Goal: Obtain resource: Download file/media

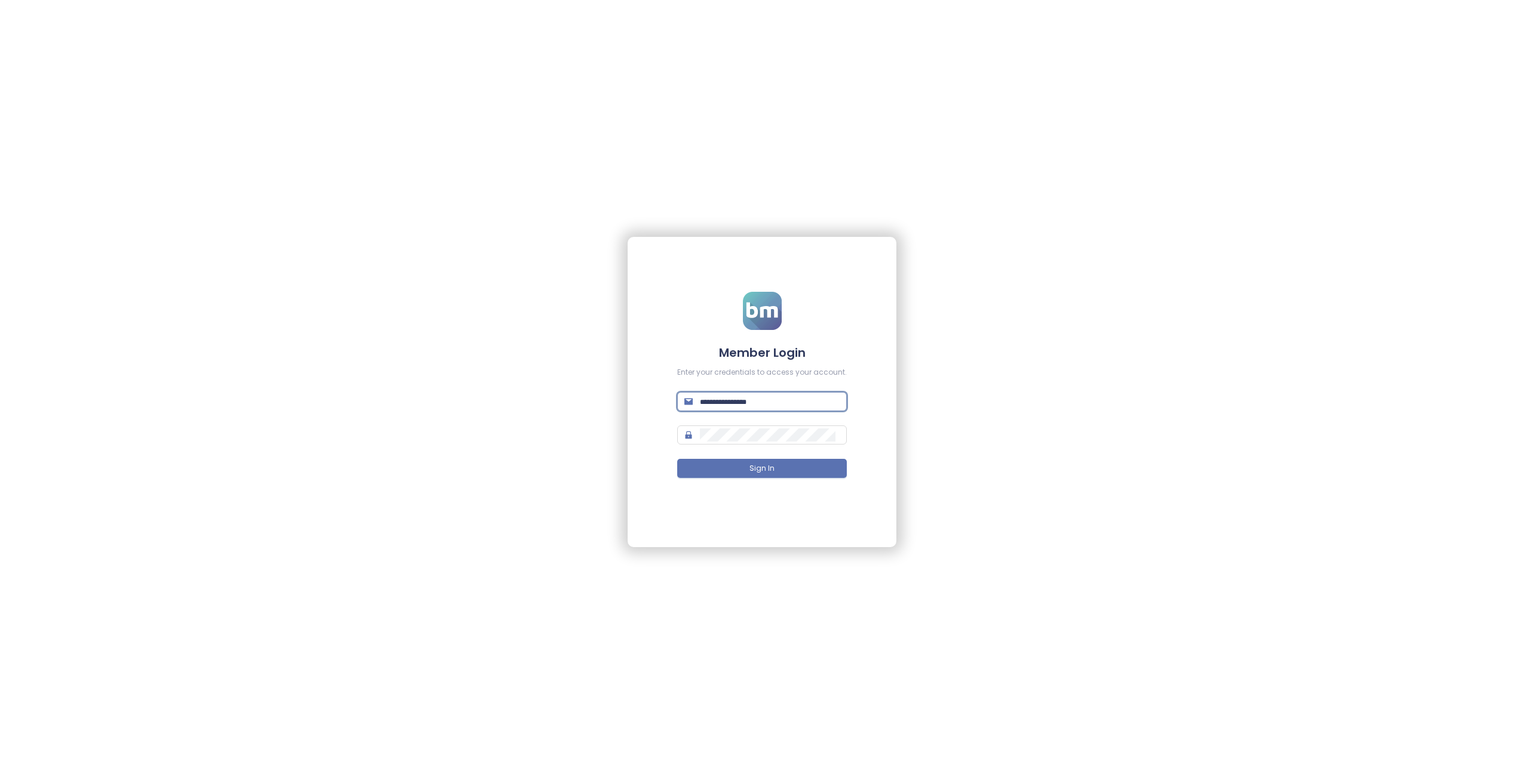
click at [741, 405] on input "text" at bounding box center [770, 401] width 140 height 13
type input "**********"
click at [759, 466] on span "Sign In" at bounding box center [762, 469] width 25 height 11
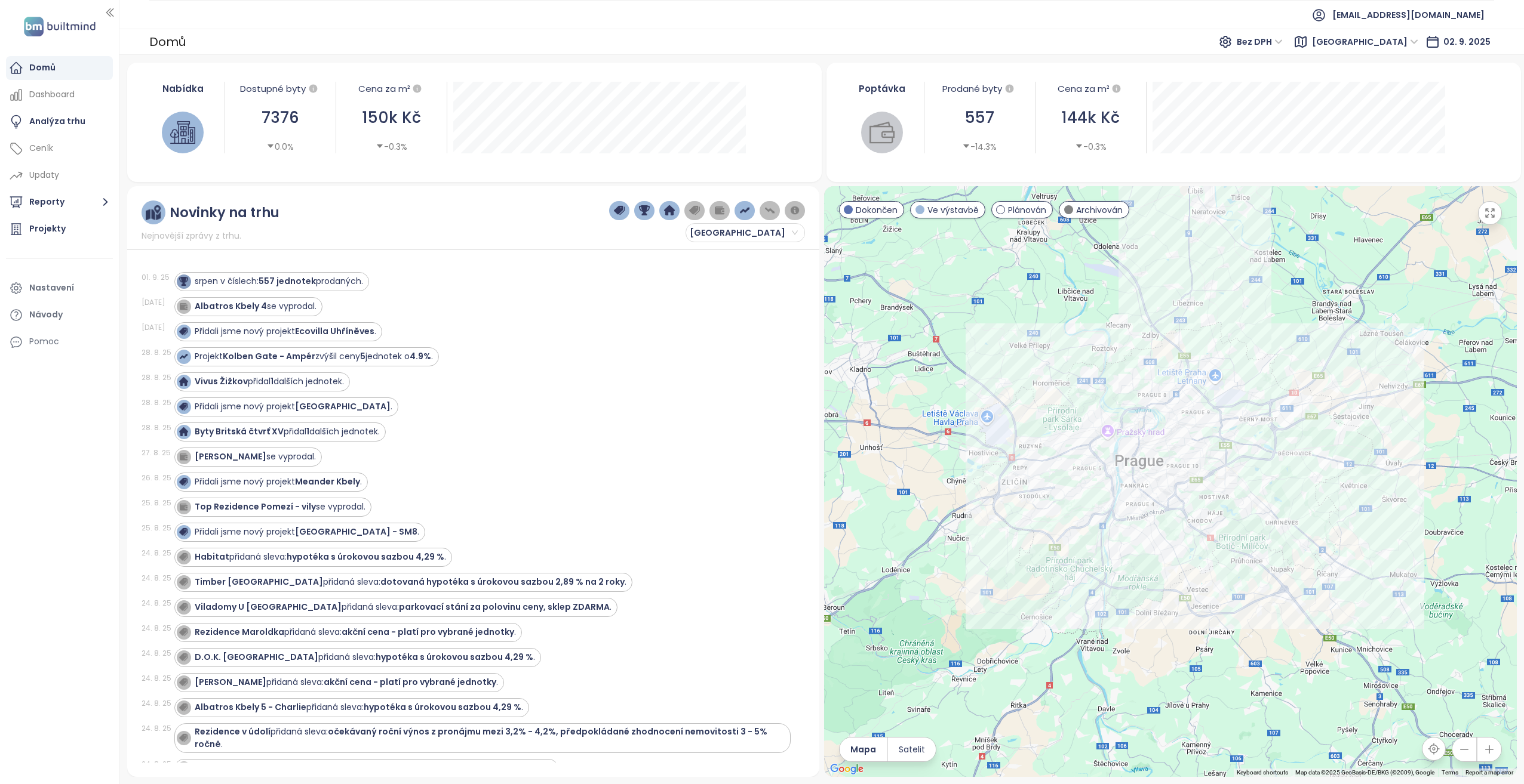
click at [1490, 756] on button "button" at bounding box center [1489, 749] width 24 height 24
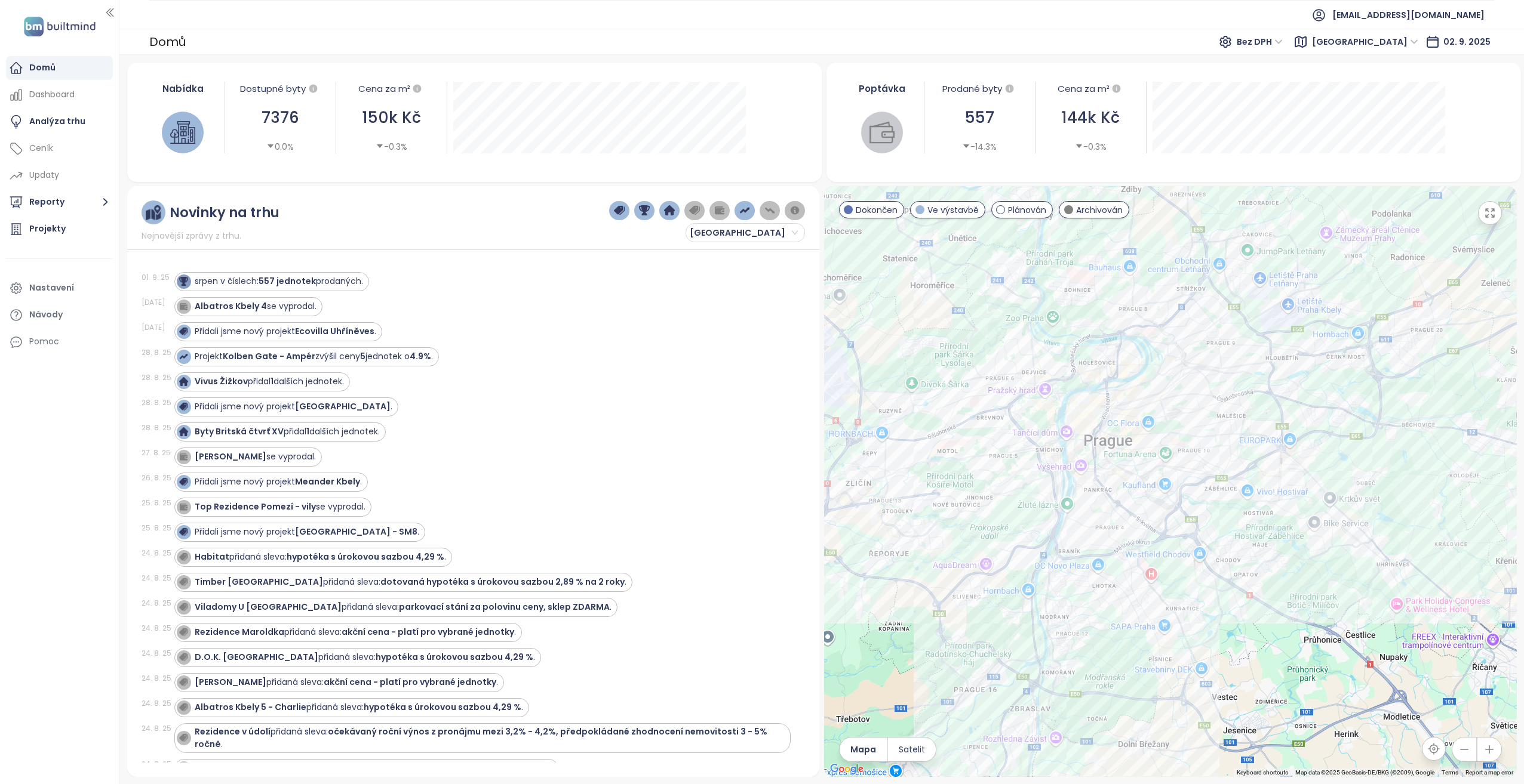
click at [1490, 756] on button "button" at bounding box center [1489, 749] width 24 height 24
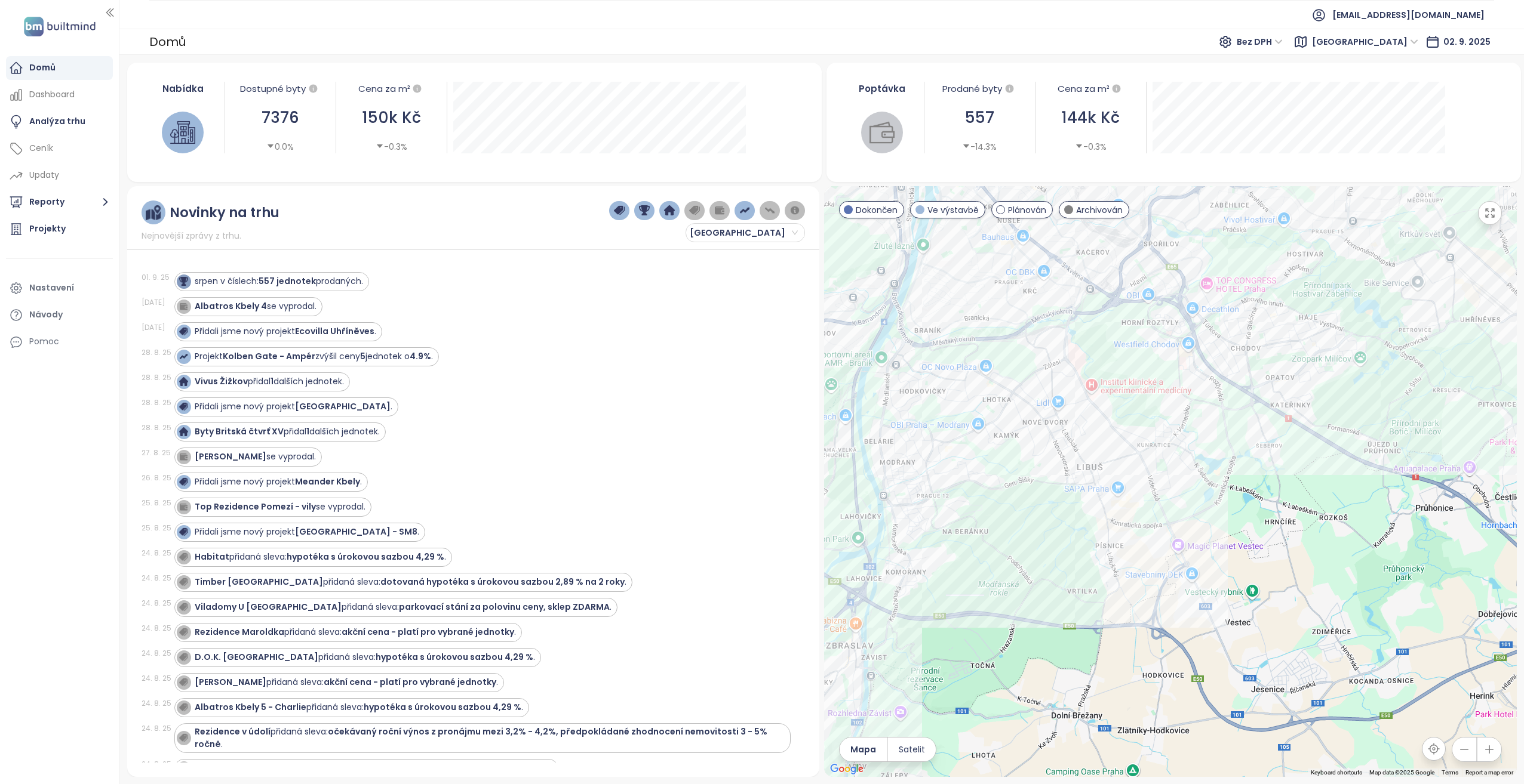
drag, startPoint x: 1149, startPoint y: 647, endPoint x: 1110, endPoint y: 355, distance: 294.6
click at [1110, 355] on div at bounding box center [1170, 482] width 692 height 591
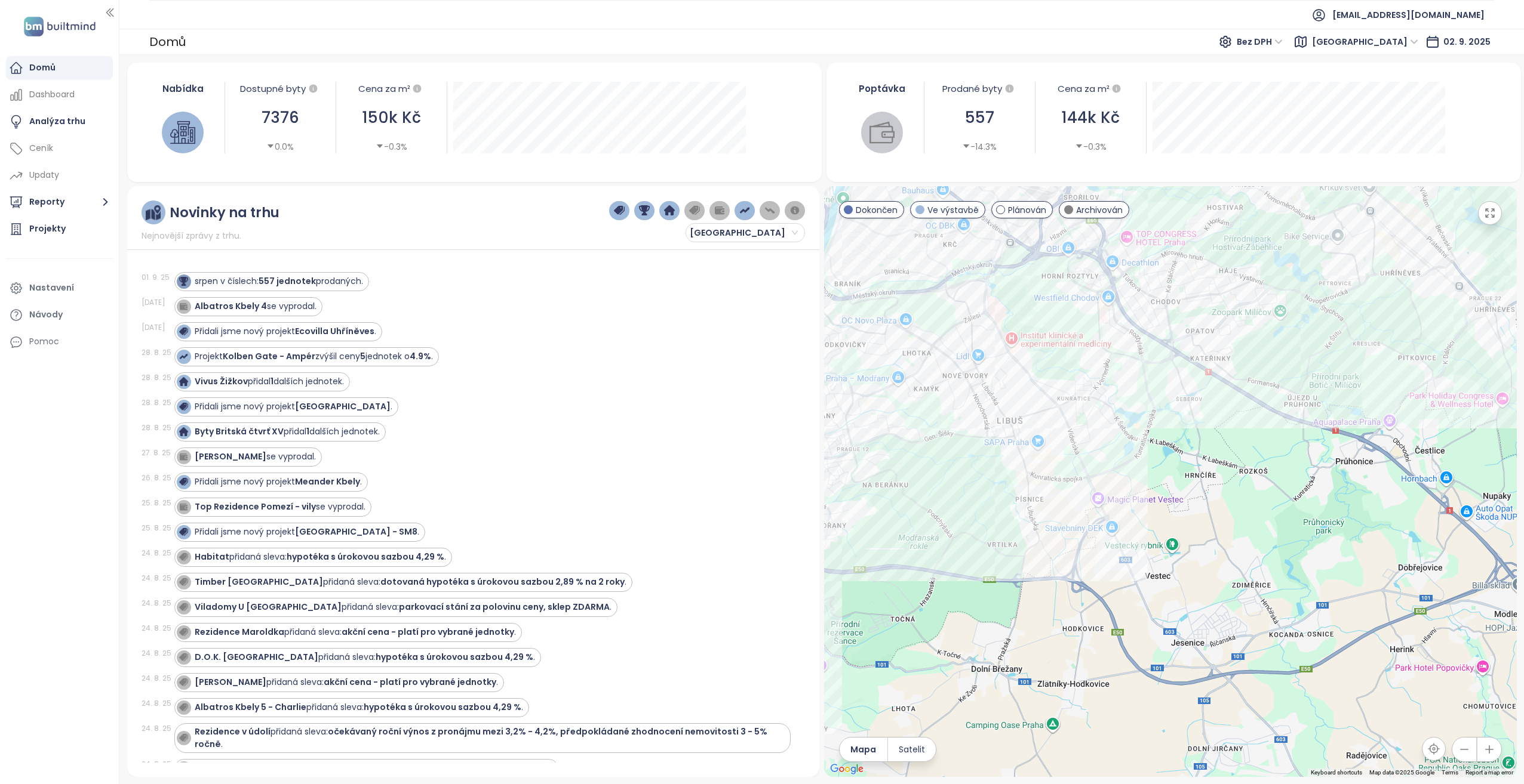
drag, startPoint x: 1368, startPoint y: 602, endPoint x: 1283, endPoint y: 551, distance: 99.1
click at [1283, 551] on div at bounding box center [1170, 482] width 692 height 591
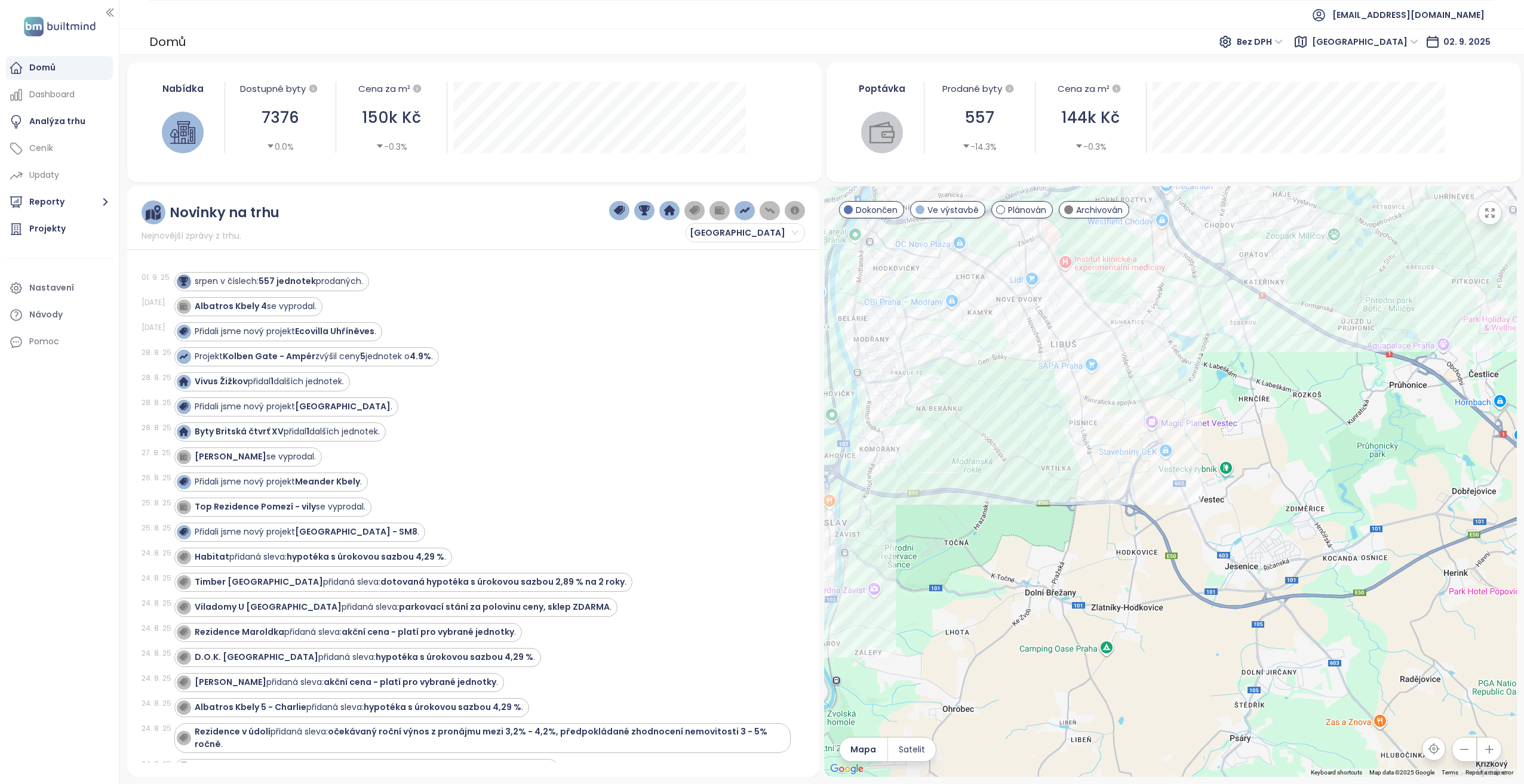
drag, startPoint x: 1125, startPoint y: 543, endPoint x: 1279, endPoint y: 467, distance: 171.7
click at [1279, 467] on div at bounding box center [1170, 482] width 692 height 591
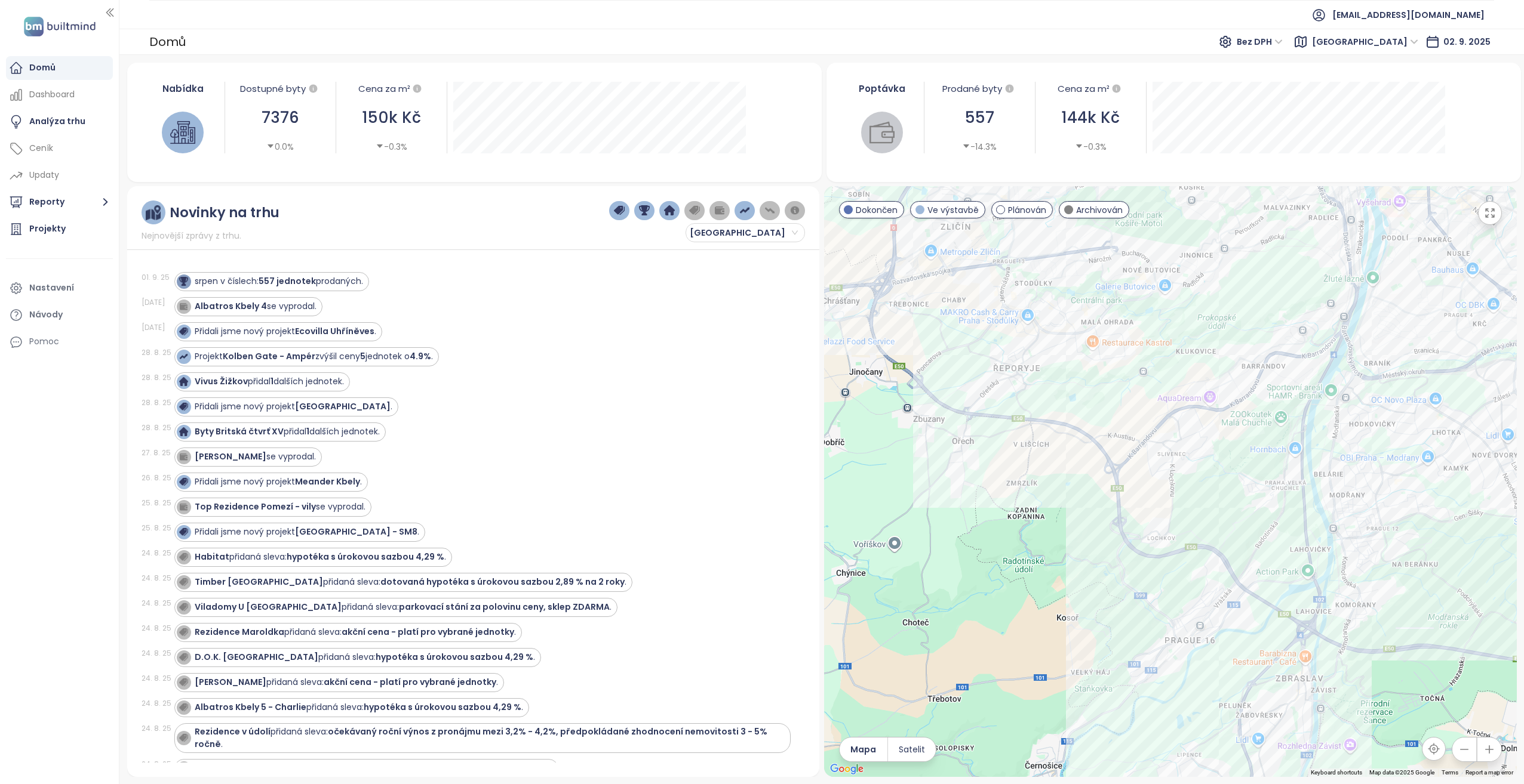
drag, startPoint x: 872, startPoint y: 664, endPoint x: 1353, endPoint y: 815, distance: 504.1
click at [1353, 783] on html "Domů Dashboard Analýza trhu Ceník Updaty Reporty Projekty Nastavení Návody Pomo…" at bounding box center [762, 392] width 1524 height 784
drag, startPoint x: 1113, startPoint y: 282, endPoint x: 1099, endPoint y: 623, distance: 341.3
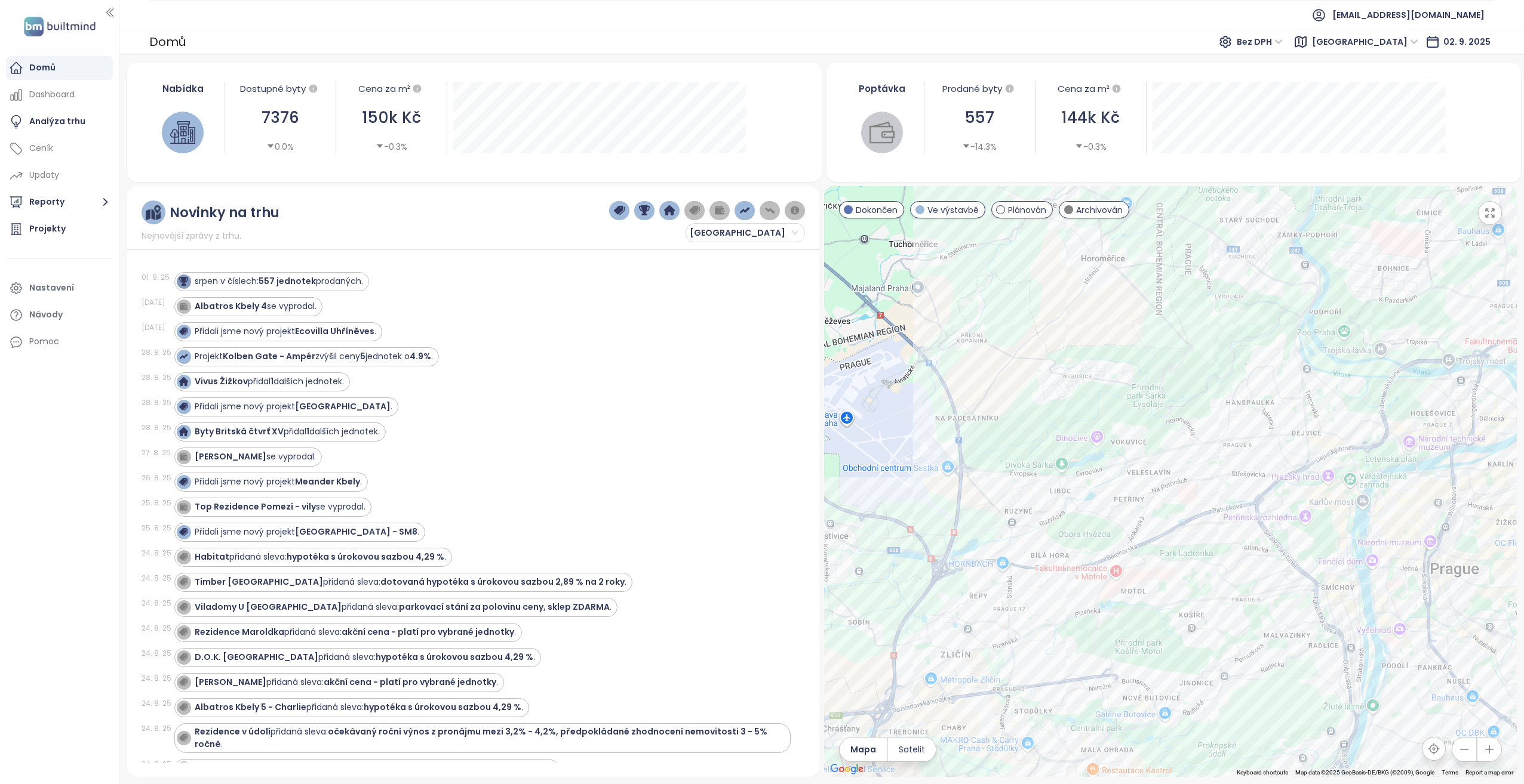
drag, startPoint x: 1107, startPoint y: 382, endPoint x: 1109, endPoint y: 815, distance: 433.0
click at [1109, 783] on html "Domů Dashboard Analýza trhu Ceník Updaty Reporty Projekty Nastavení Návody Pomo…" at bounding box center [762, 392] width 1524 height 784
click at [79, 123] on div "Analýza trhu" at bounding box center [57, 122] width 56 height 15
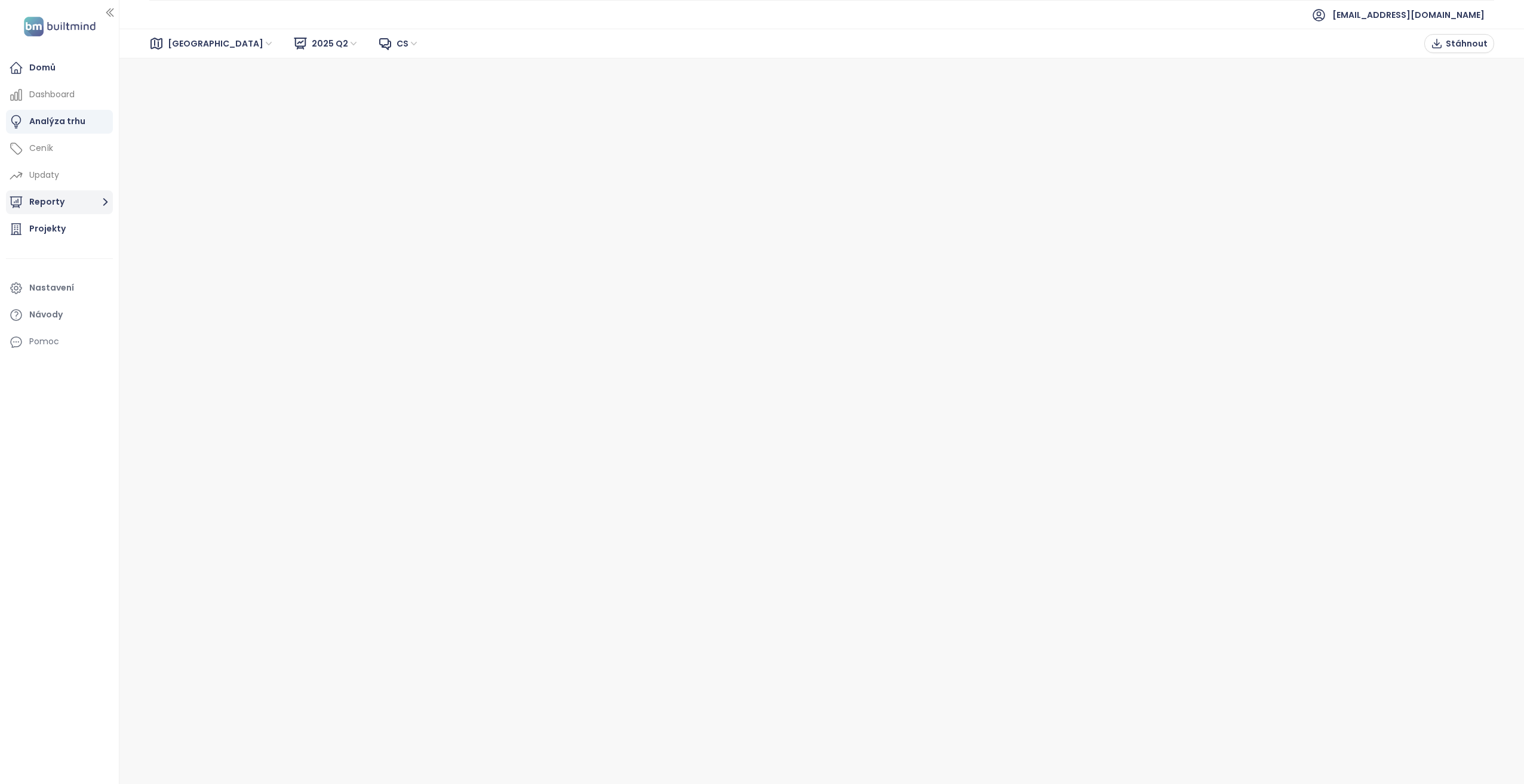
click at [108, 197] on icon "button" at bounding box center [105, 202] width 15 height 15
click at [193, 47] on span "[GEOGRAPHIC_DATA]" at bounding box center [221, 43] width 106 height 18
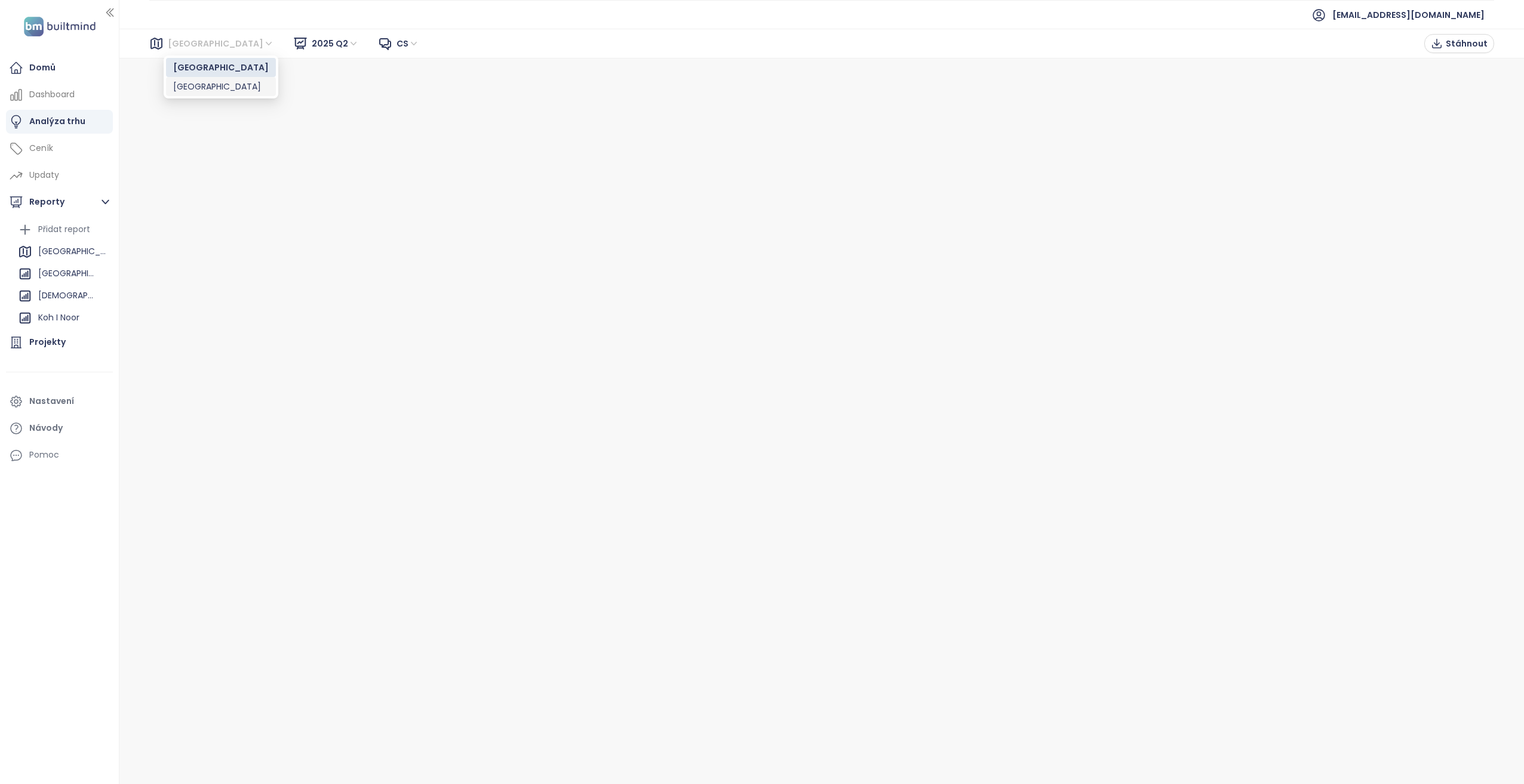
click at [191, 89] on div "[GEOGRAPHIC_DATA]" at bounding box center [221, 86] width 96 height 13
click at [312, 42] on span "2025 Q2" at bounding box center [335, 43] width 47 height 18
click at [279, 84] on div "2025 Q2 Liquidity Report" at bounding box center [297, 86] width 102 height 13
click at [351, 42] on span "2025 Q2 Liquidity Report" at bounding box center [371, 43] width 119 height 18
click at [267, 70] on div "2025 Q2" at bounding box center [301, 67] width 108 height 13
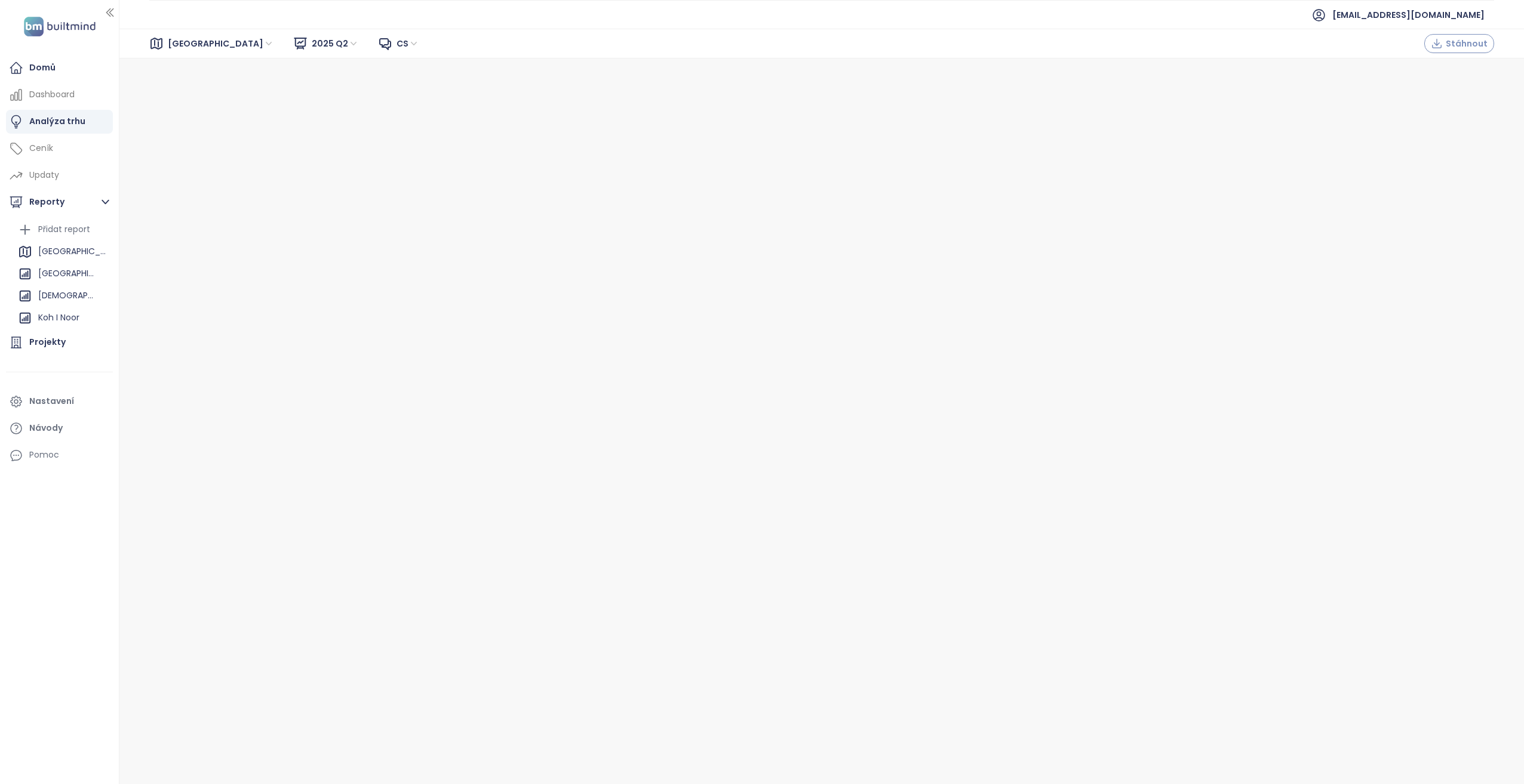
click at [1482, 49] on span "Stáhnout" at bounding box center [1466, 43] width 42 height 13
click at [105, 203] on icon "button" at bounding box center [105, 202] width 8 height 5
click at [106, 201] on icon "button" at bounding box center [106, 203] width 5 height 8
click at [43, 341] on div "Projekty" at bounding box center [47, 343] width 37 height 15
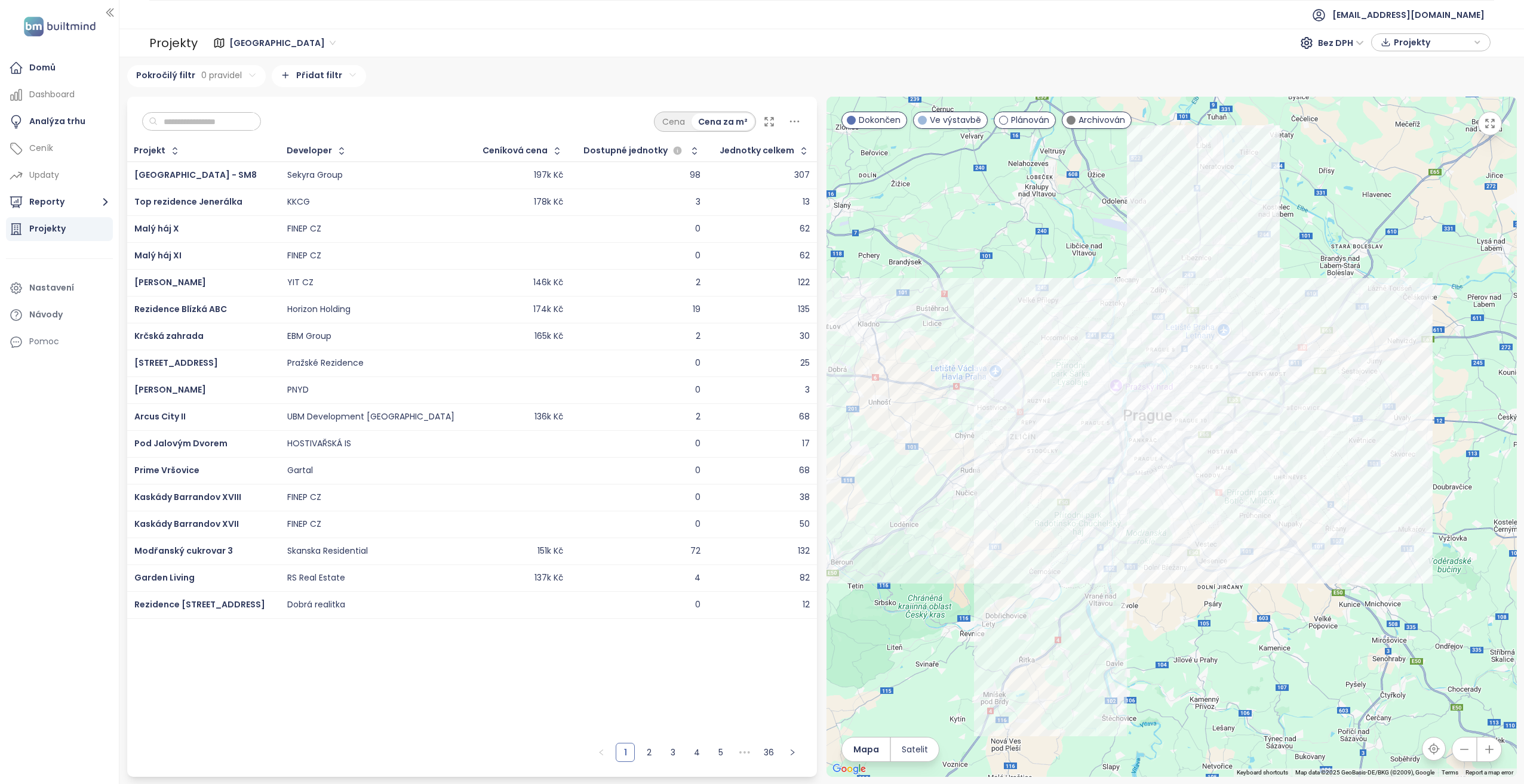
click at [61, 224] on div "Projekty" at bounding box center [47, 229] width 37 height 15
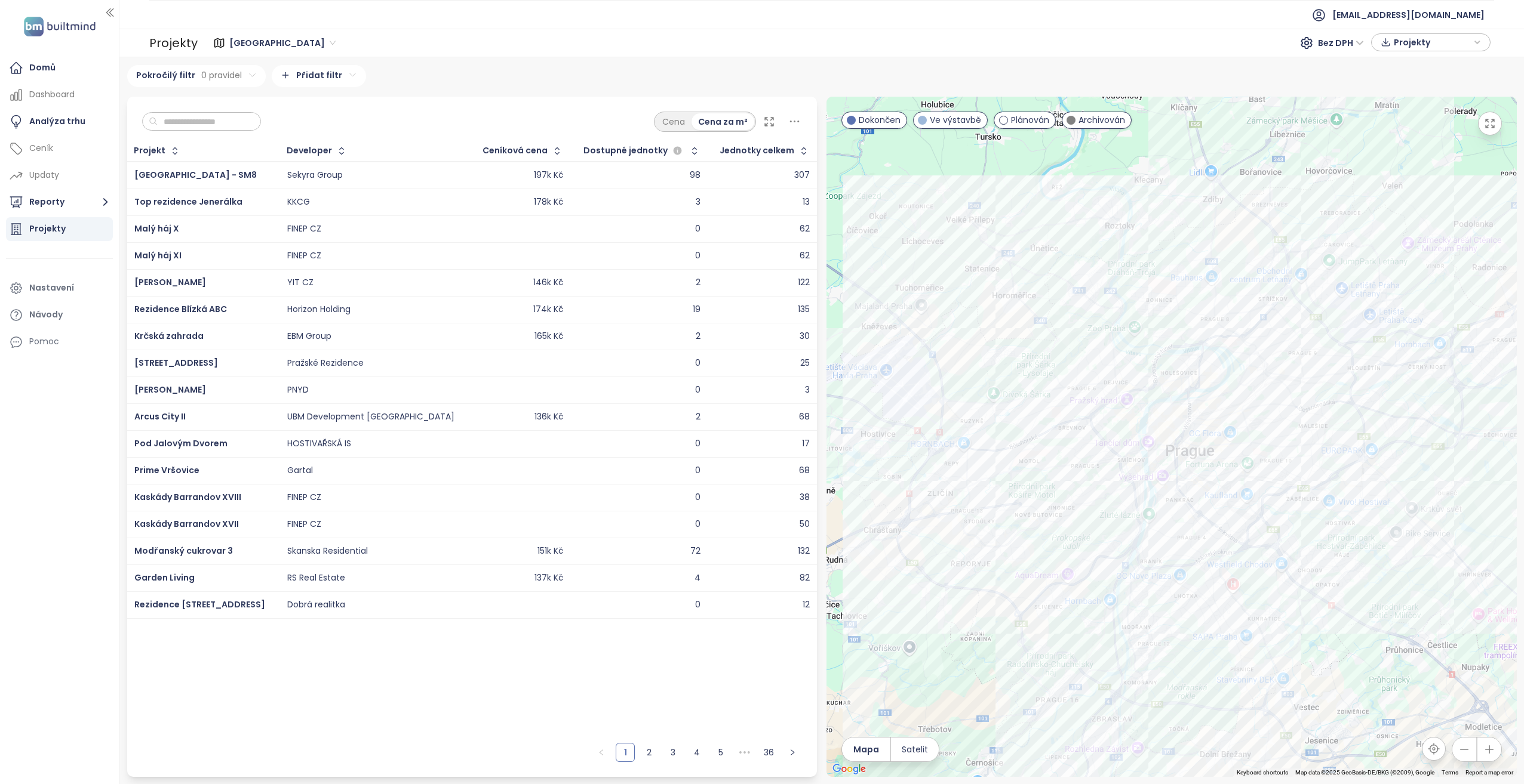
click at [1490, 751] on icon "button" at bounding box center [1489, 749] width 12 height 12
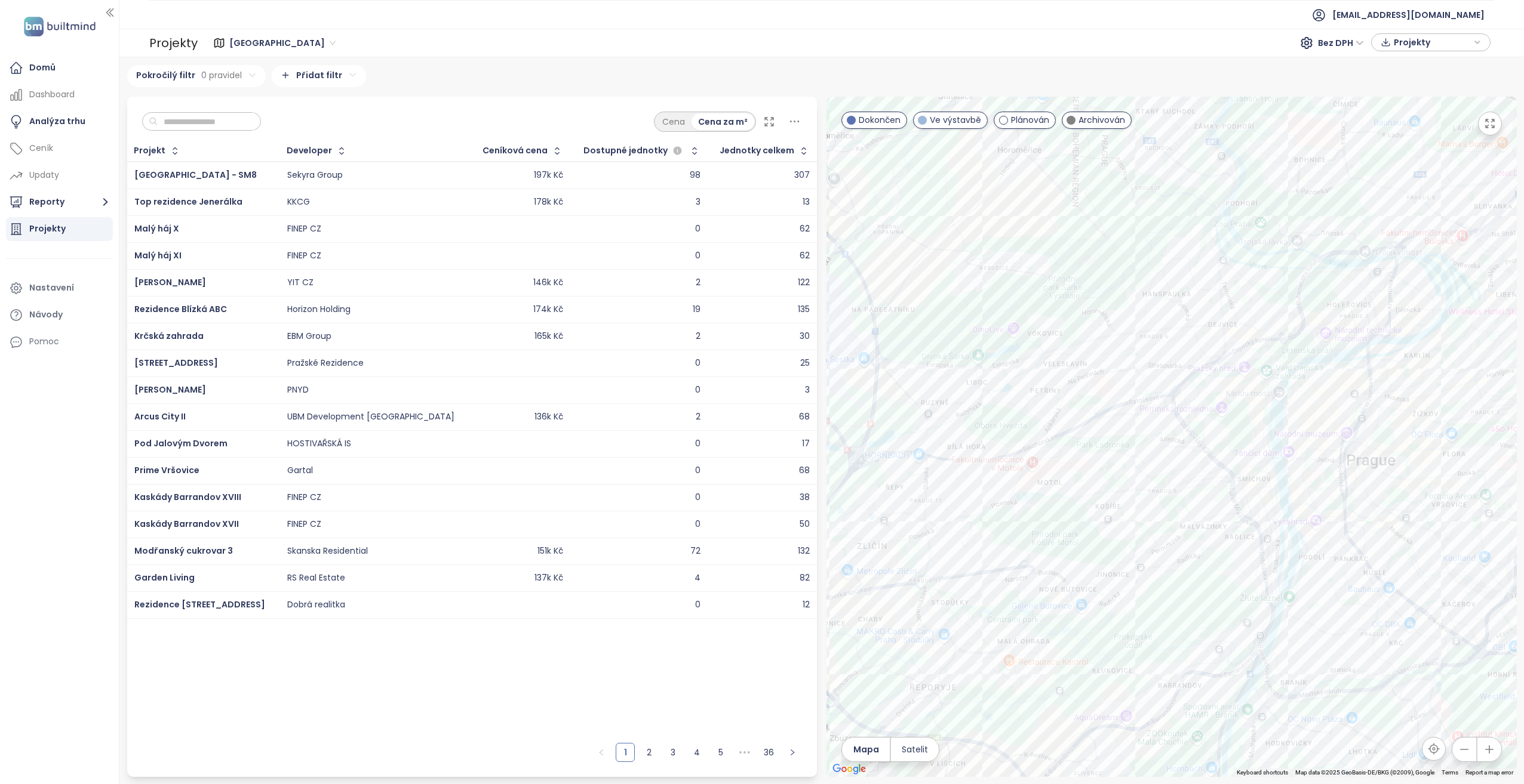
drag, startPoint x: 920, startPoint y: 500, endPoint x: 1087, endPoint y: 496, distance: 167.0
click at [1087, 496] on div at bounding box center [1172, 437] width 690 height 680
click at [1489, 746] on icon "button" at bounding box center [1489, 749] width 8 height 8
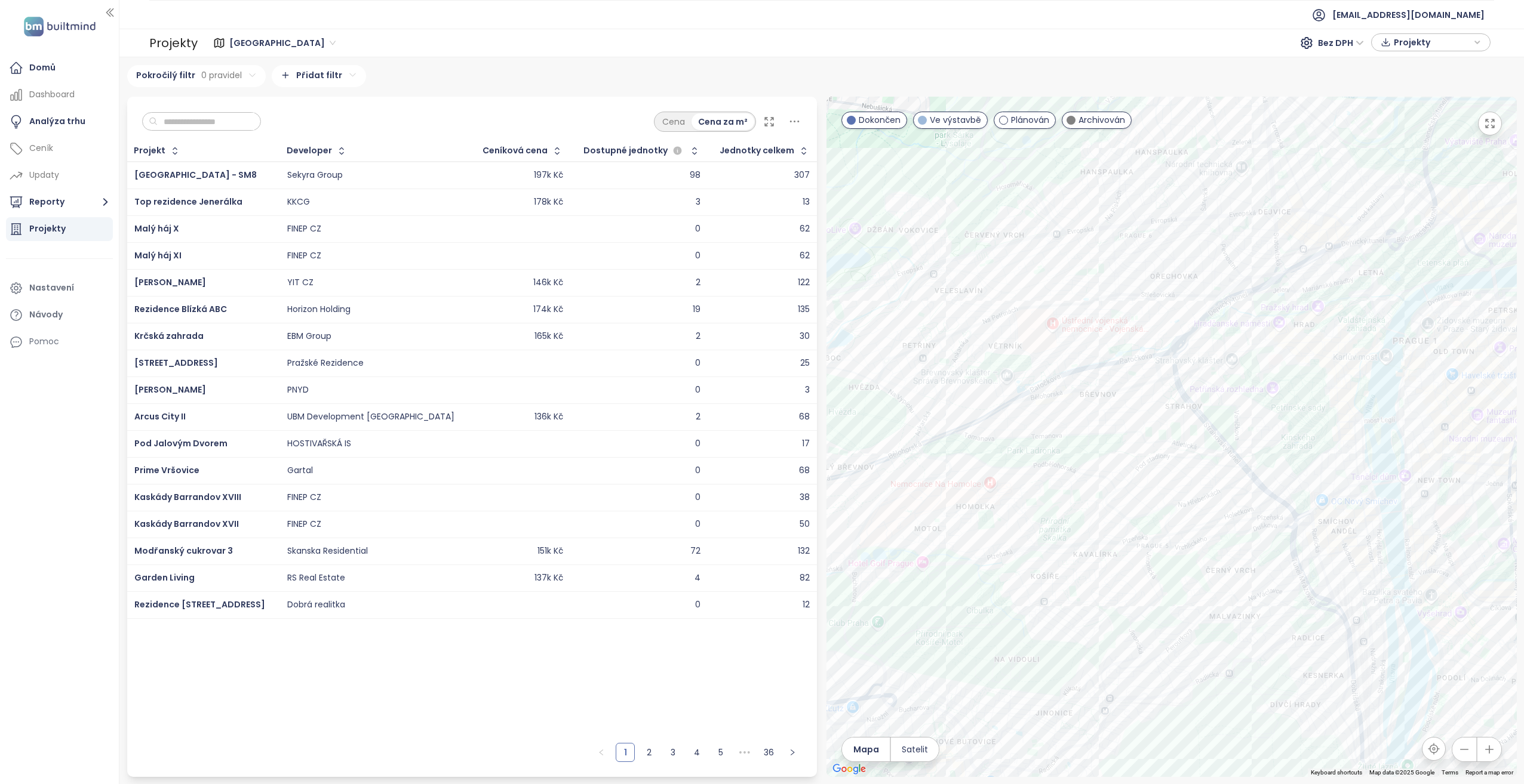
click at [1489, 746] on icon "button" at bounding box center [1489, 749] width 8 height 8
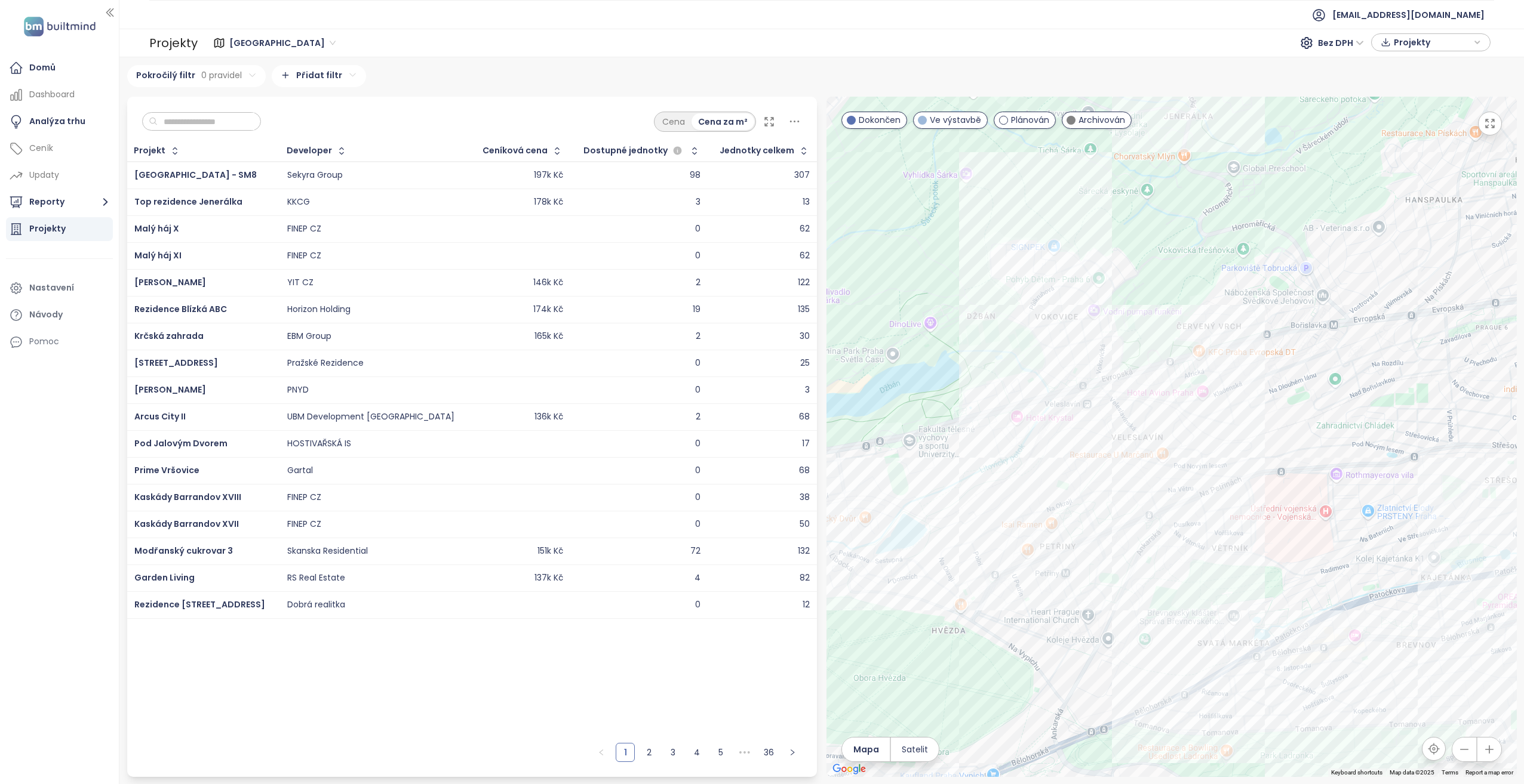
drag, startPoint x: 921, startPoint y: 255, endPoint x: 1313, endPoint y: 552, distance: 491.8
click at [1313, 552] on div at bounding box center [1172, 437] width 690 height 680
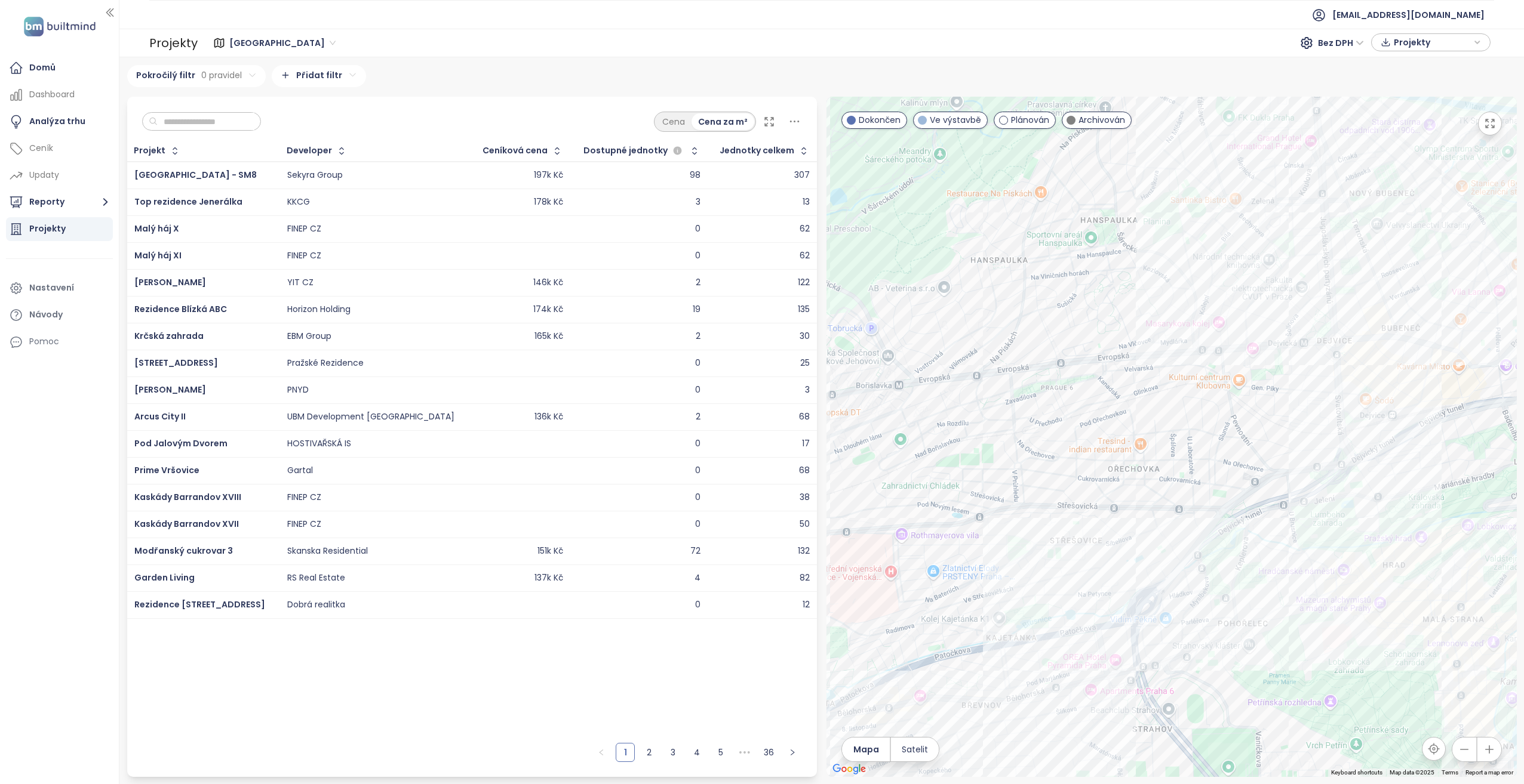
drag, startPoint x: 1283, startPoint y: 326, endPoint x: 836, endPoint y: 383, distance: 450.6
click at [836, 383] on div at bounding box center [1172, 437] width 690 height 680
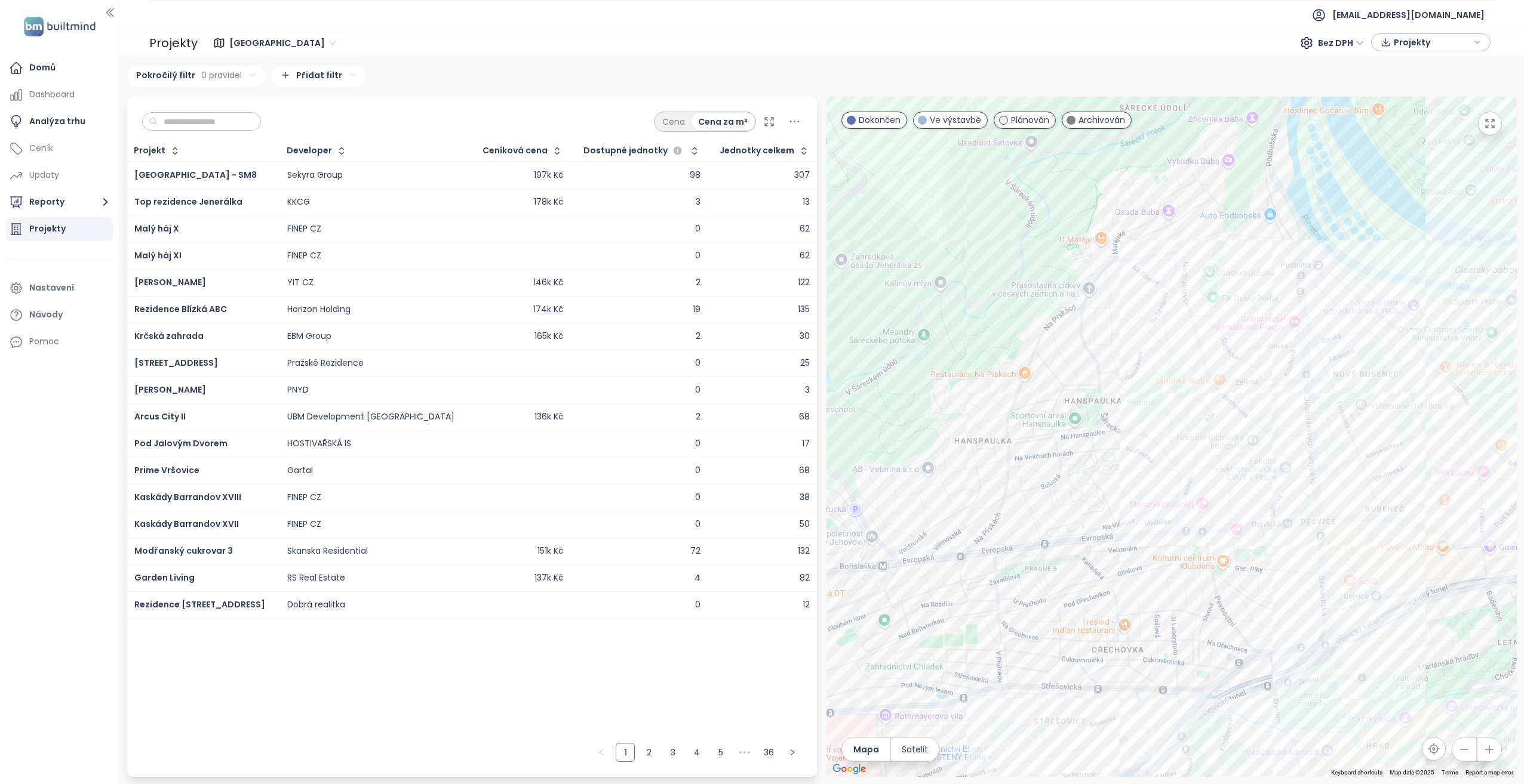
drag, startPoint x: 1123, startPoint y: 219, endPoint x: 1118, endPoint y: 407, distance: 188.1
click at [1118, 407] on div at bounding box center [1172, 437] width 690 height 680
click at [202, 127] on input "text" at bounding box center [206, 122] width 97 height 18
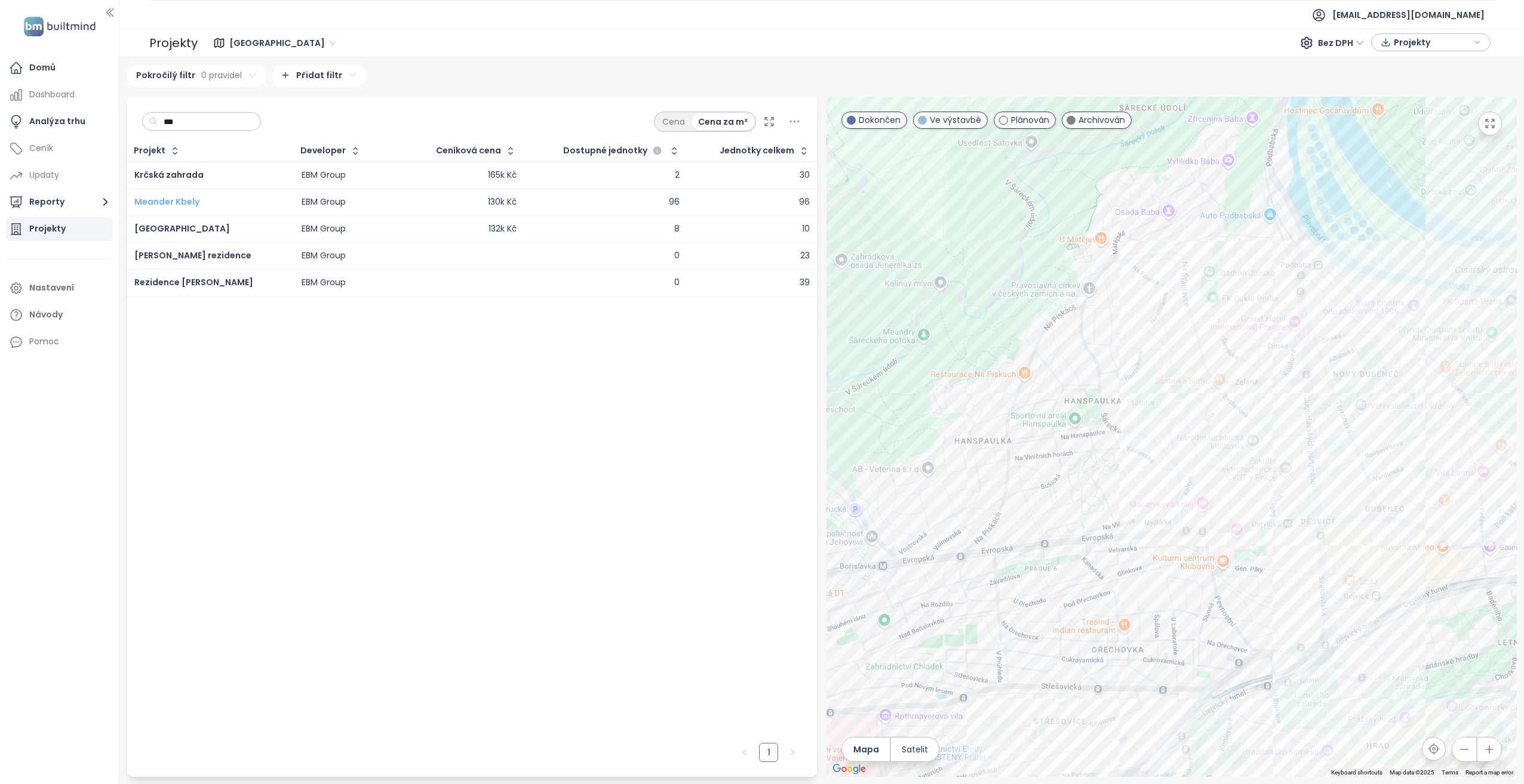
type input "***"
click at [169, 207] on span "Meander Kbely" at bounding box center [166, 202] width 65 height 12
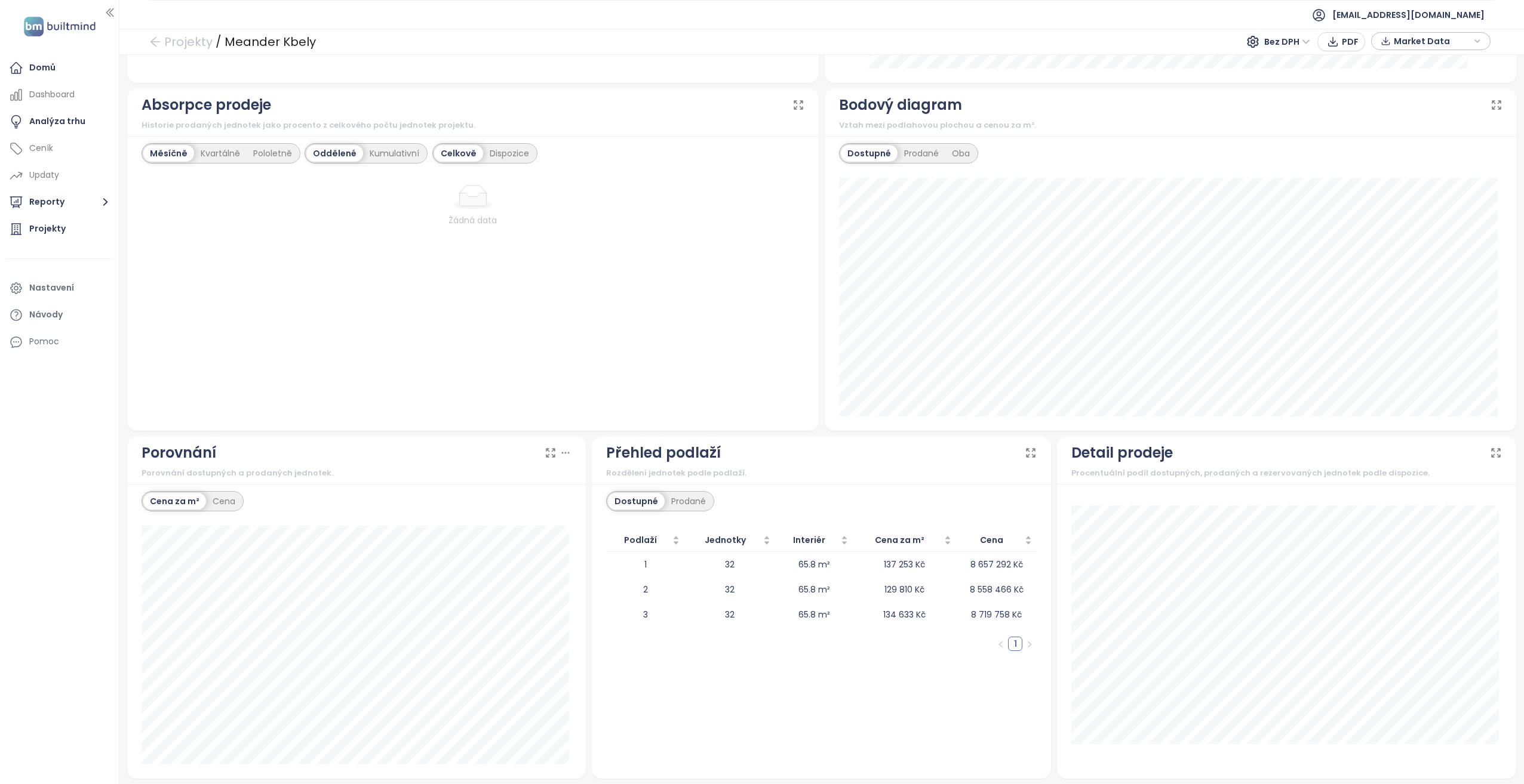
scroll to position [707, 0]
